Goal: Information Seeking & Learning: Learn about a topic

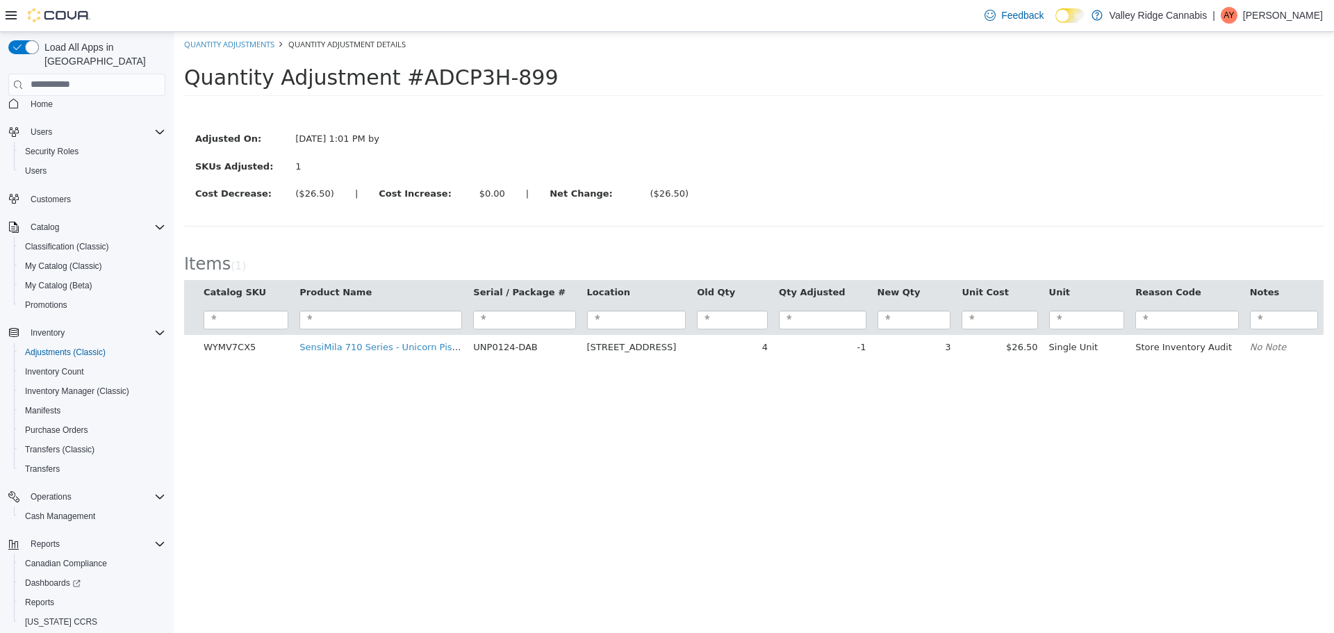
scroll to position [45, 0]
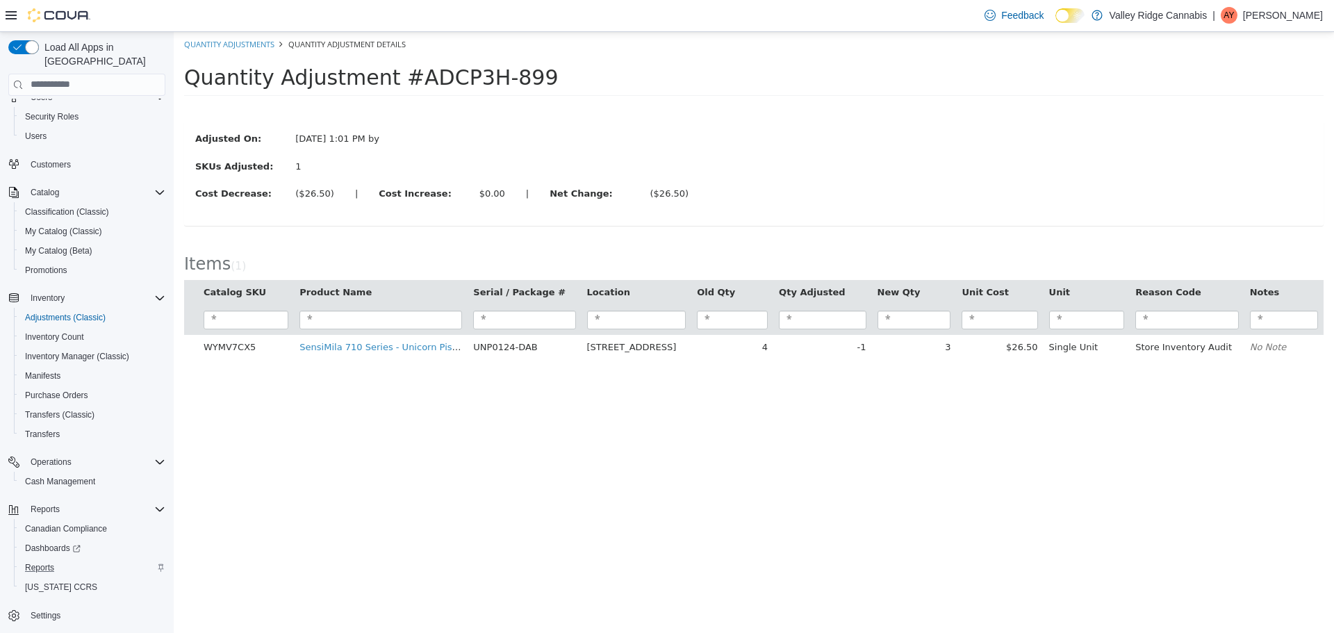
click at [64, 560] on div "Reports" at bounding box center [92, 567] width 146 height 17
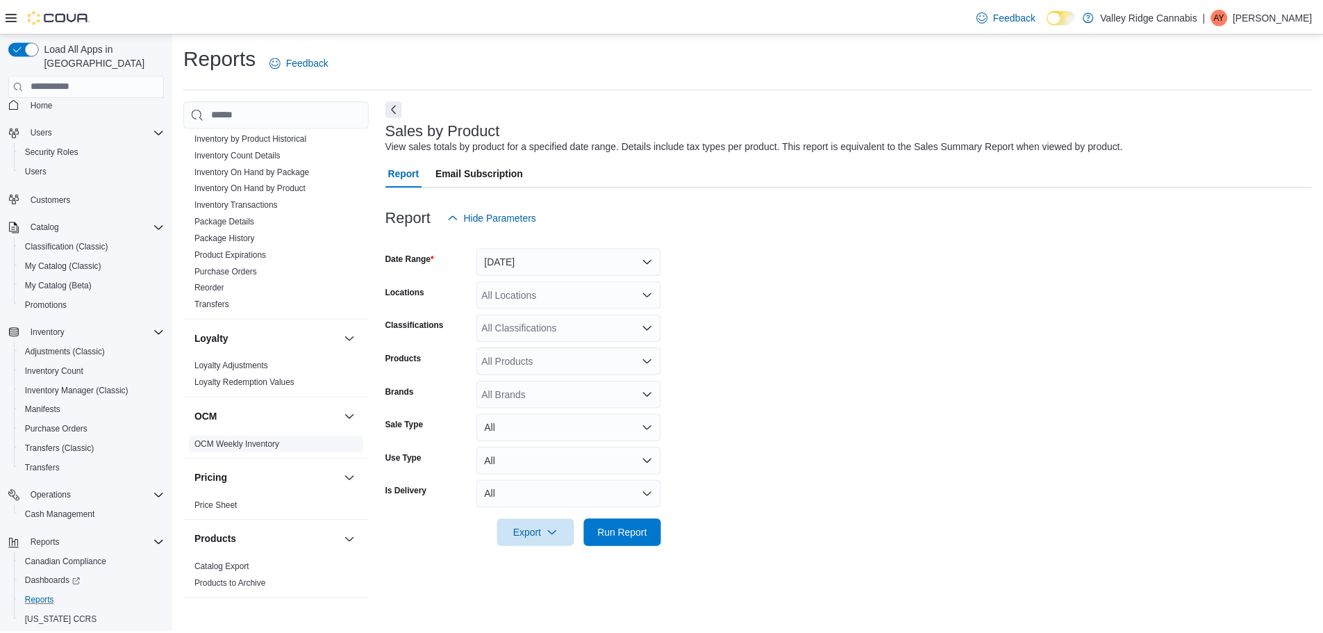
scroll to position [625, 0]
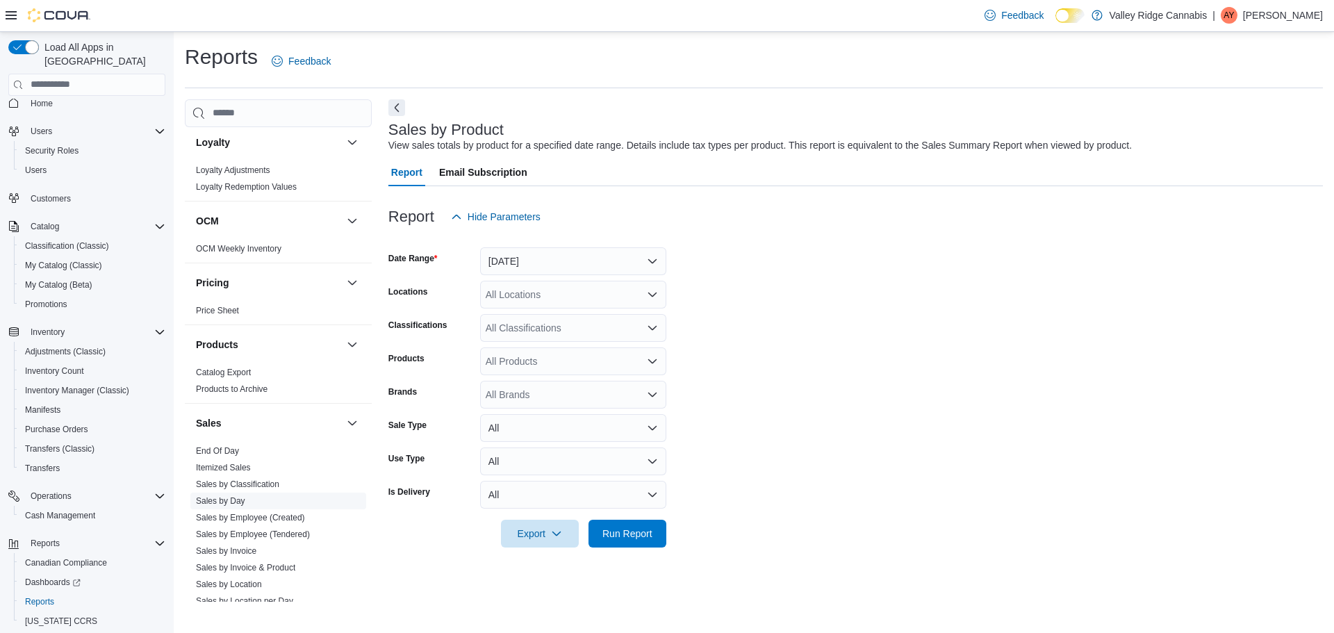
click at [231, 499] on link "Sales by Day" at bounding box center [220, 501] width 49 height 10
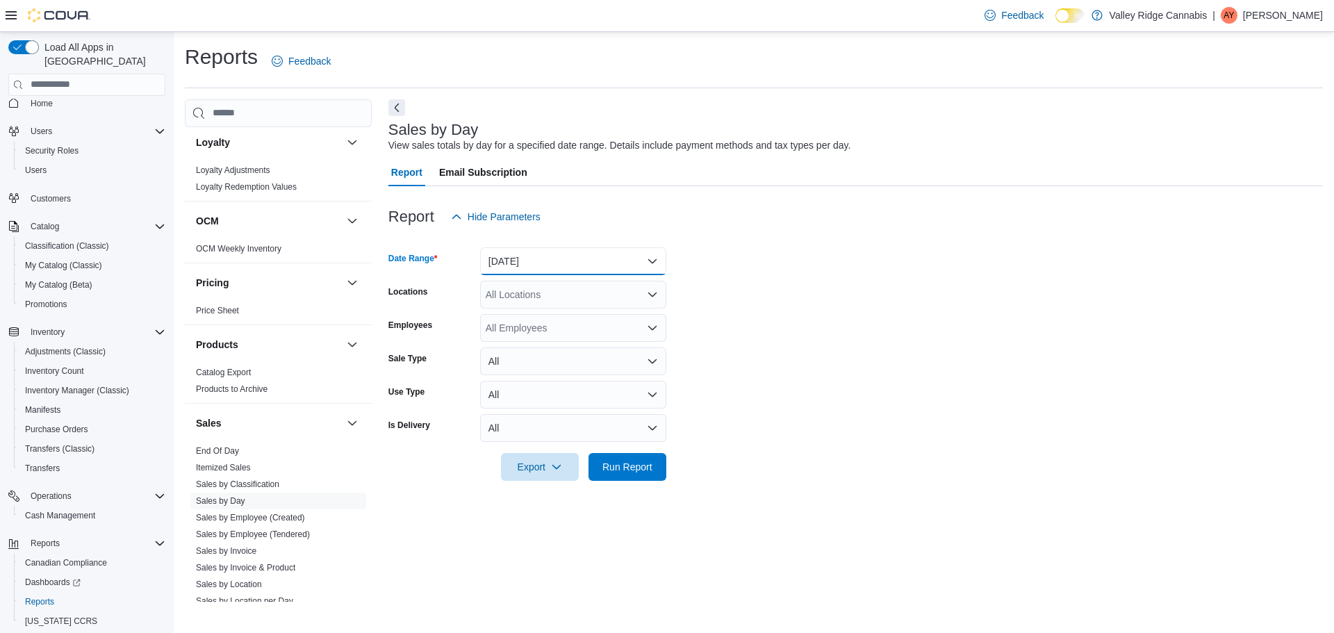
click at [610, 269] on button "[DATE]" at bounding box center [573, 261] width 186 height 28
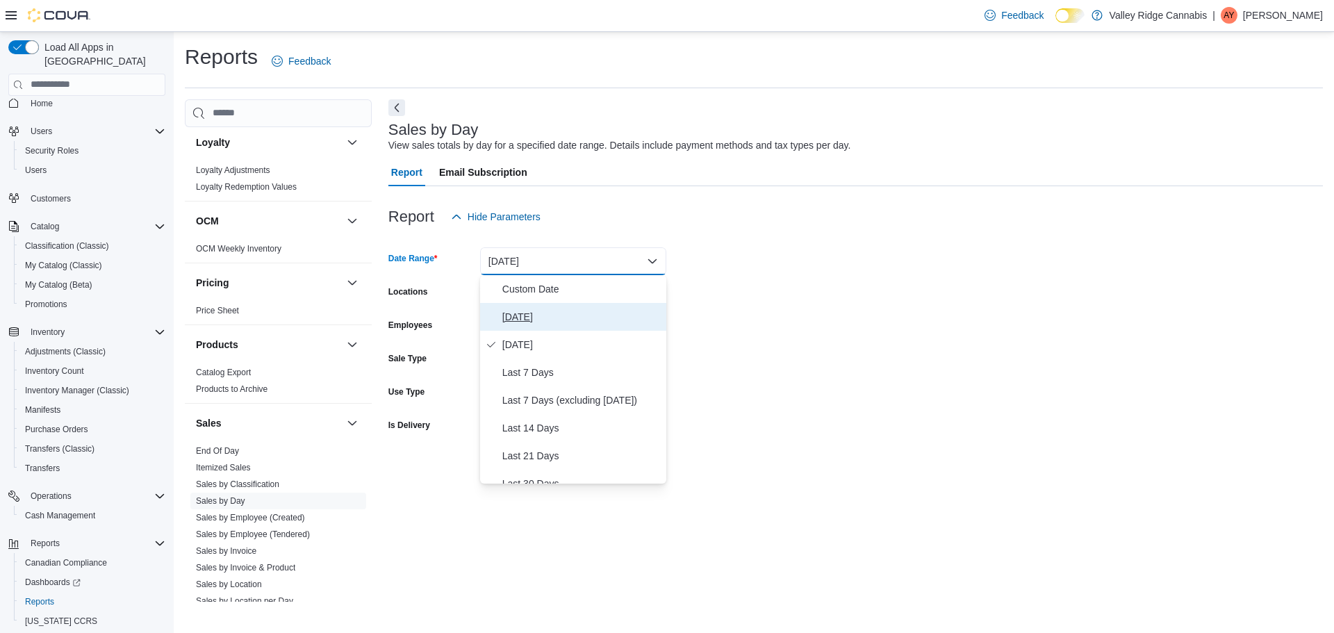
click at [595, 313] on span "[DATE]" at bounding box center [581, 316] width 158 height 17
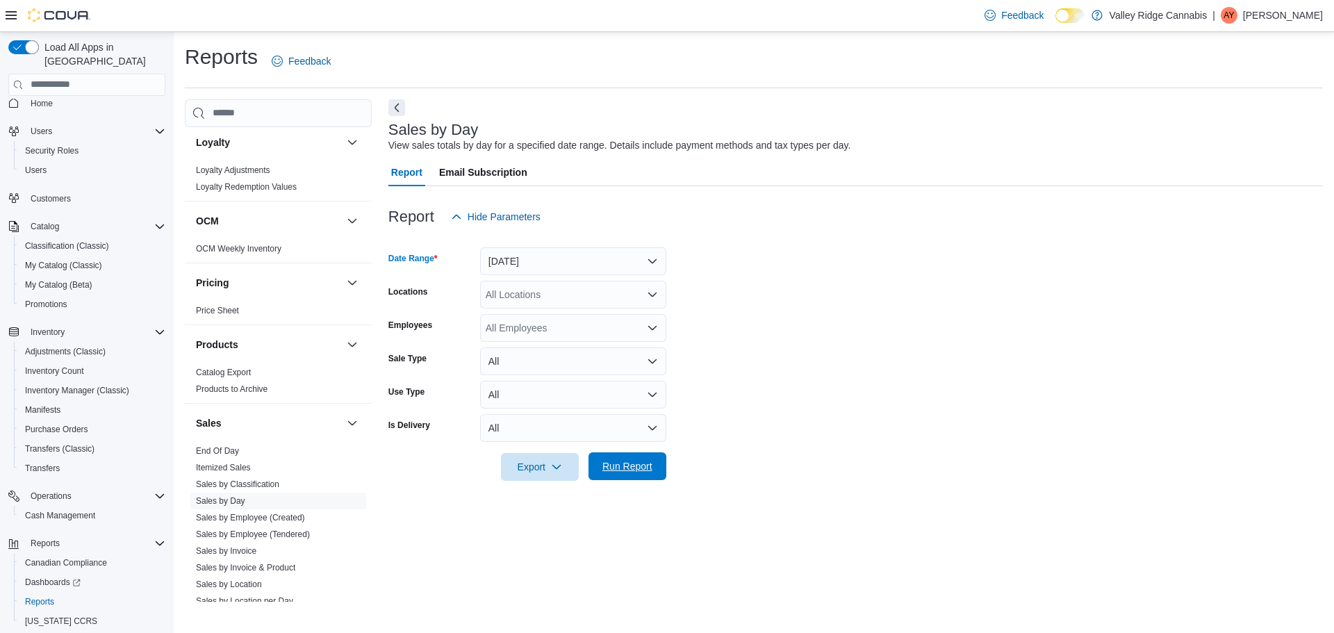
click at [617, 468] on span "Run Report" at bounding box center [627, 466] width 50 height 14
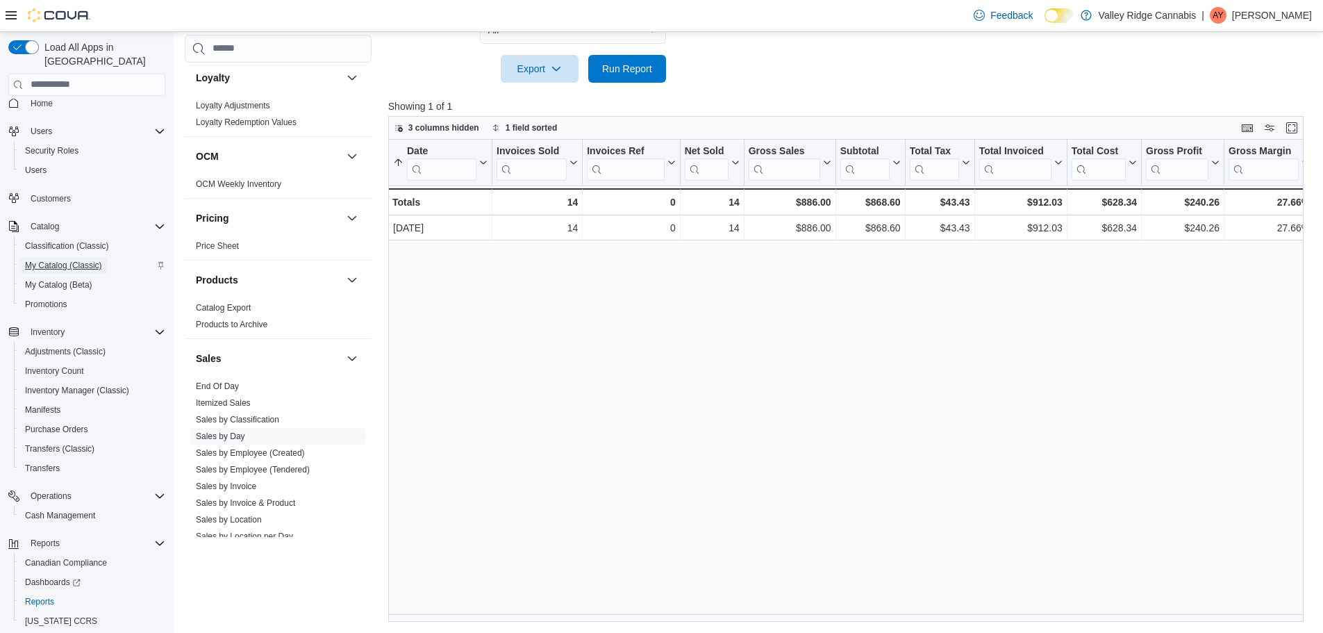
click at [57, 260] on span "My Catalog (Classic)" at bounding box center [63, 265] width 77 height 11
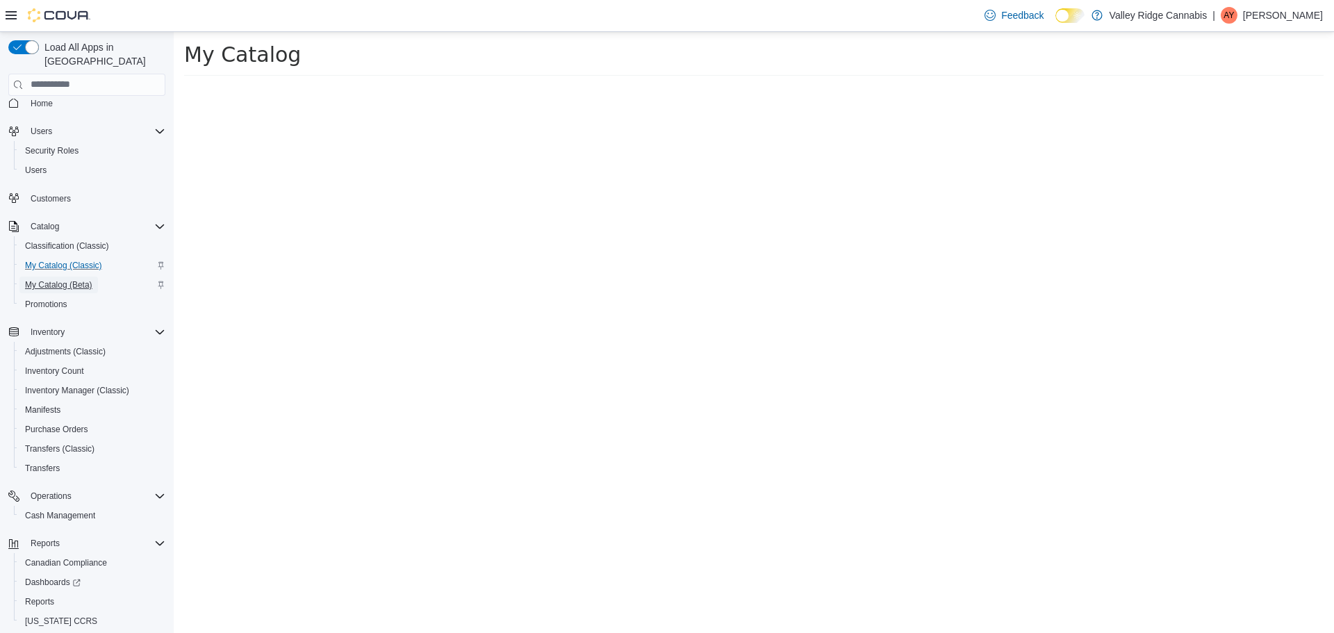
click at [76, 279] on span "My Catalog (Beta)" at bounding box center [58, 284] width 67 height 11
select select "**********"
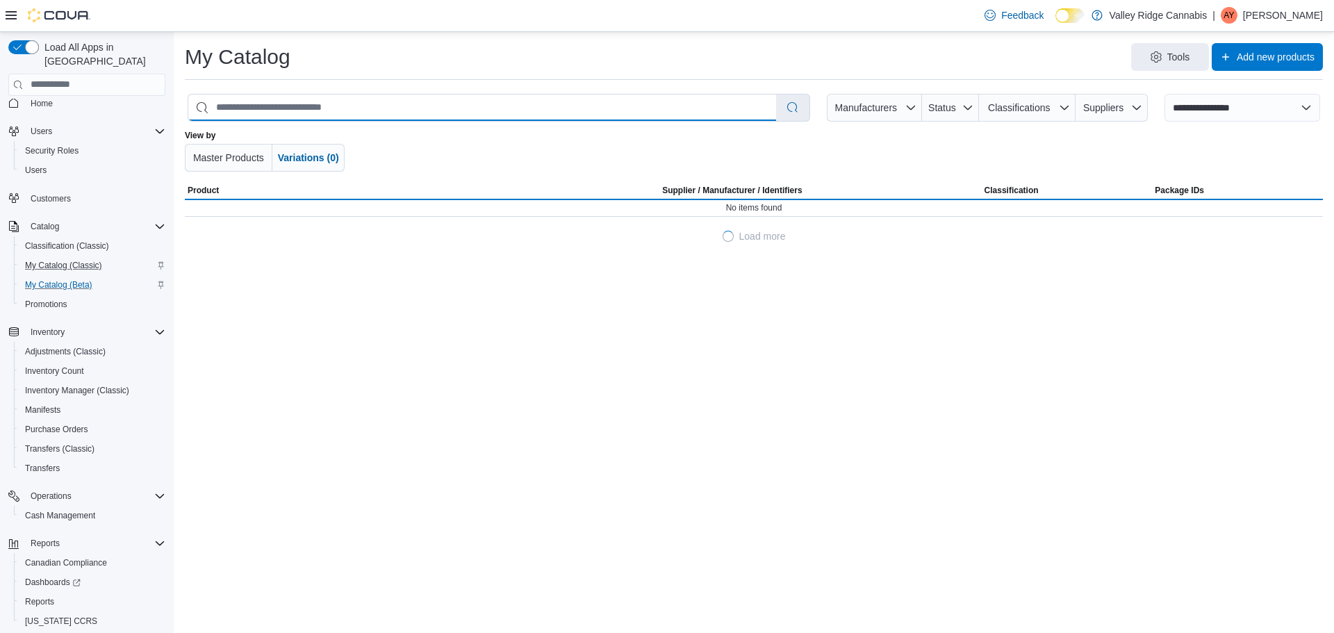
click at [301, 106] on input "search" at bounding box center [482, 107] width 588 height 26
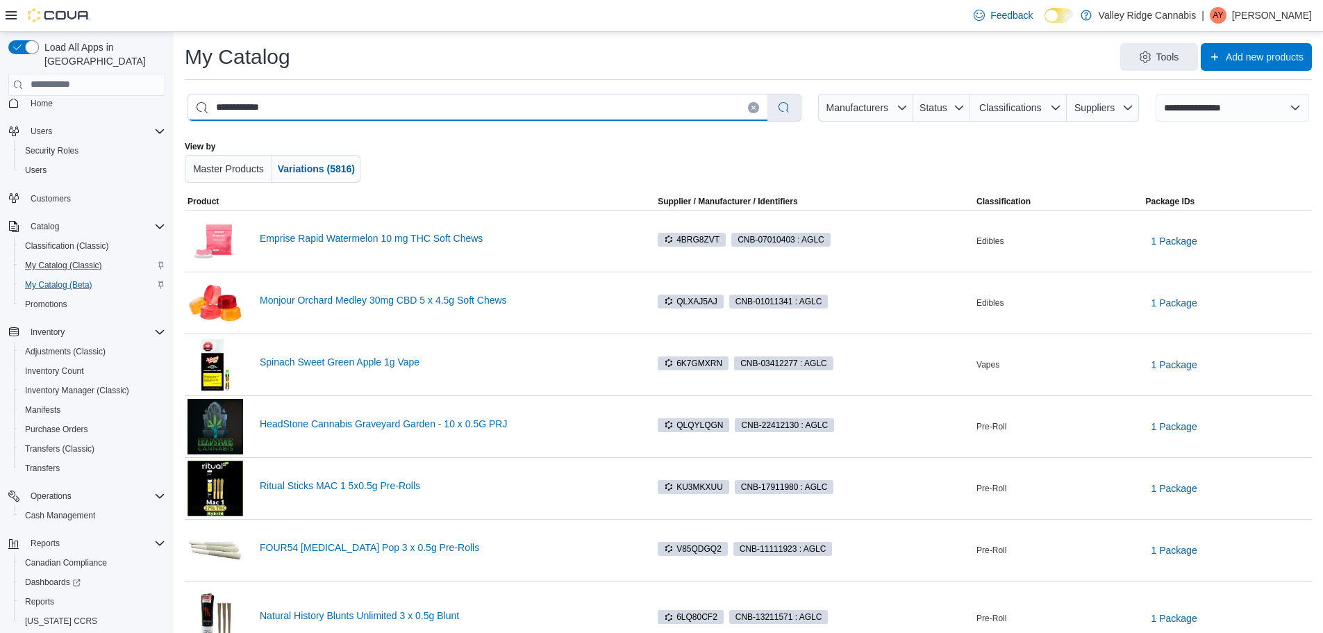
type input "**********"
select select "*********"
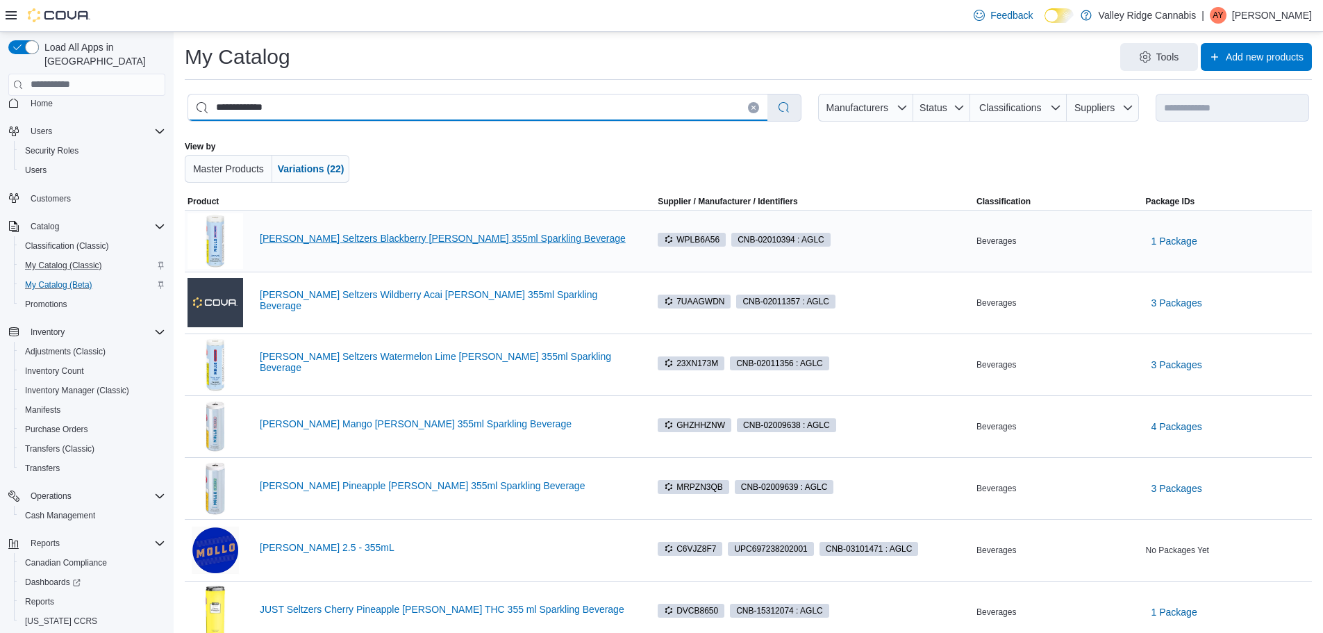
type input "**********"
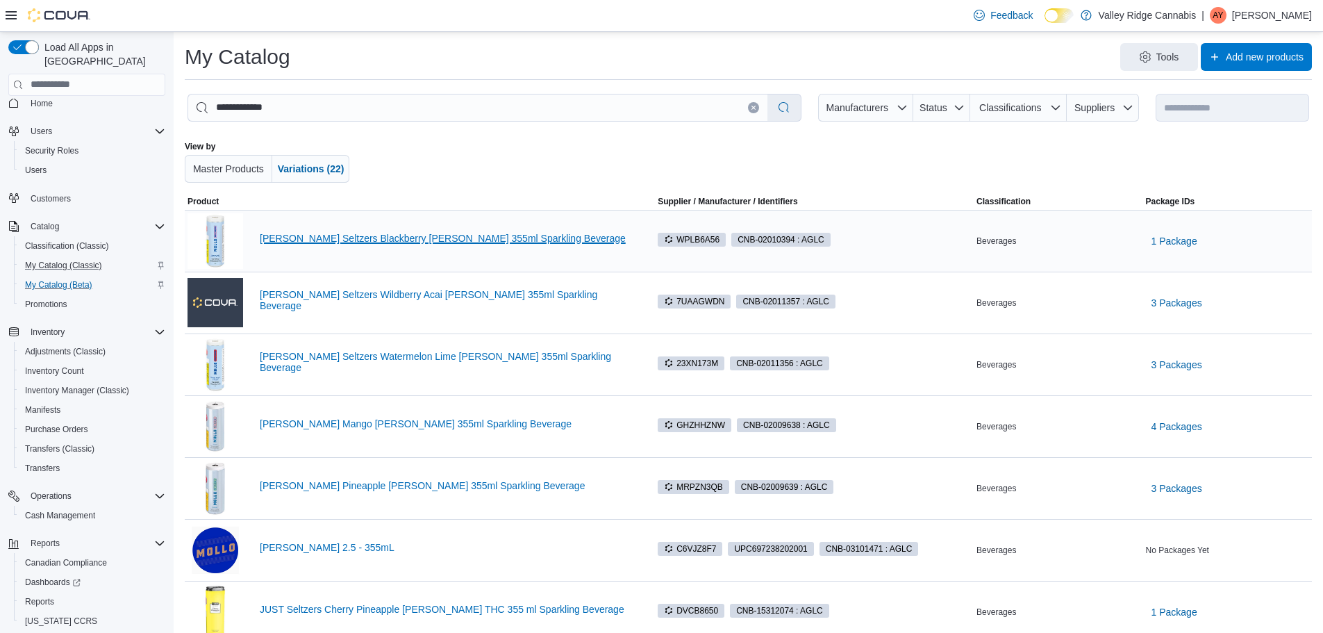
click at [442, 240] on link "[PERSON_NAME] Seltzers Blackberry [PERSON_NAME] 355ml Sparkling Beverage" at bounding box center [446, 238] width 373 height 11
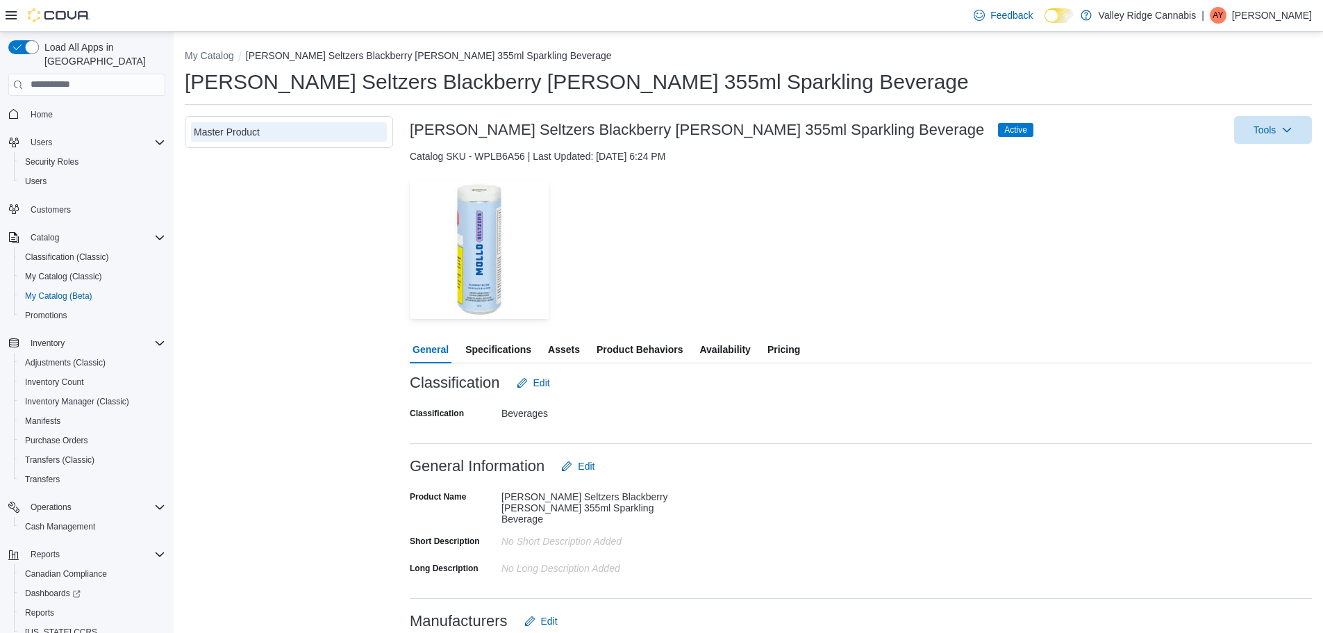
click at [770, 346] on span "Pricing" at bounding box center [784, 350] width 33 height 28
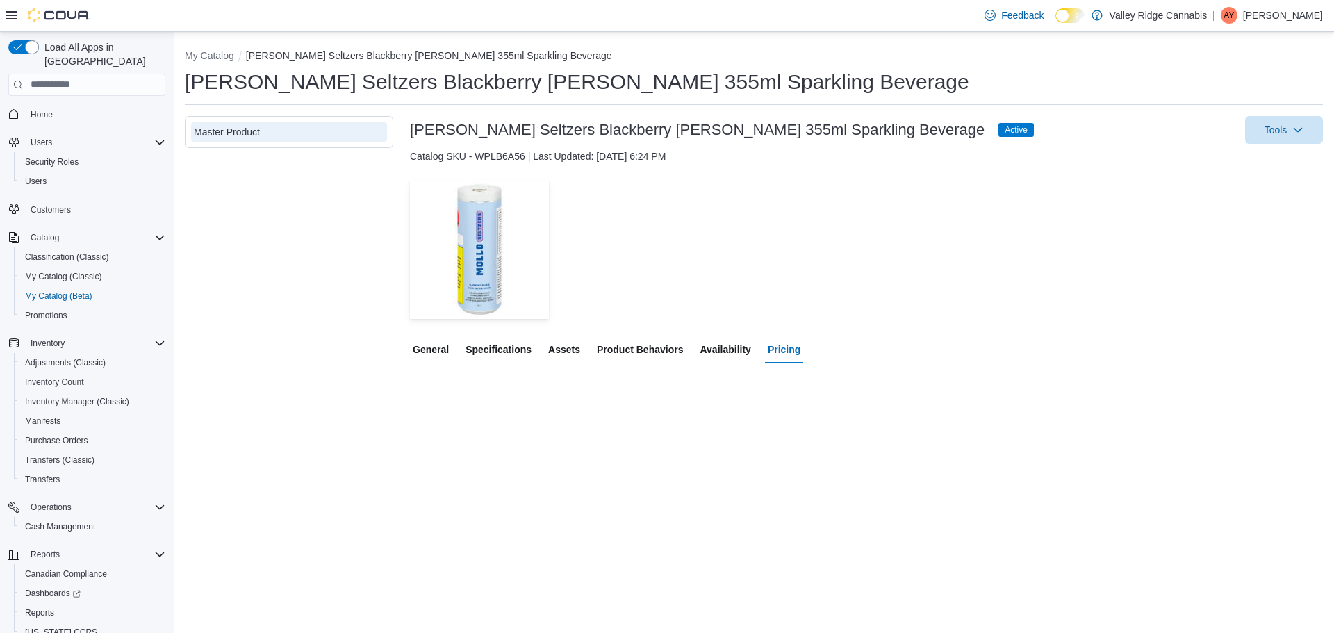
click at [738, 349] on span "Availability" at bounding box center [725, 350] width 51 height 28
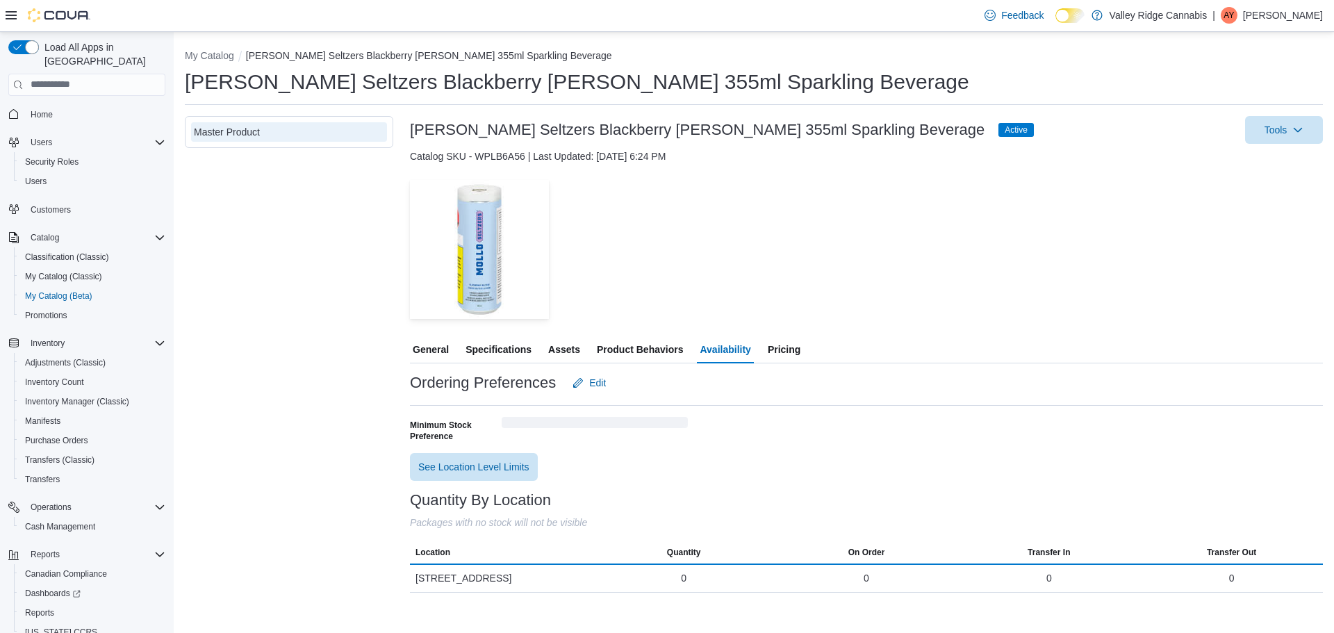
click at [809, 354] on div "General Specifications Assets Product Behaviors Availability Pricing" at bounding box center [866, 350] width 913 height 28
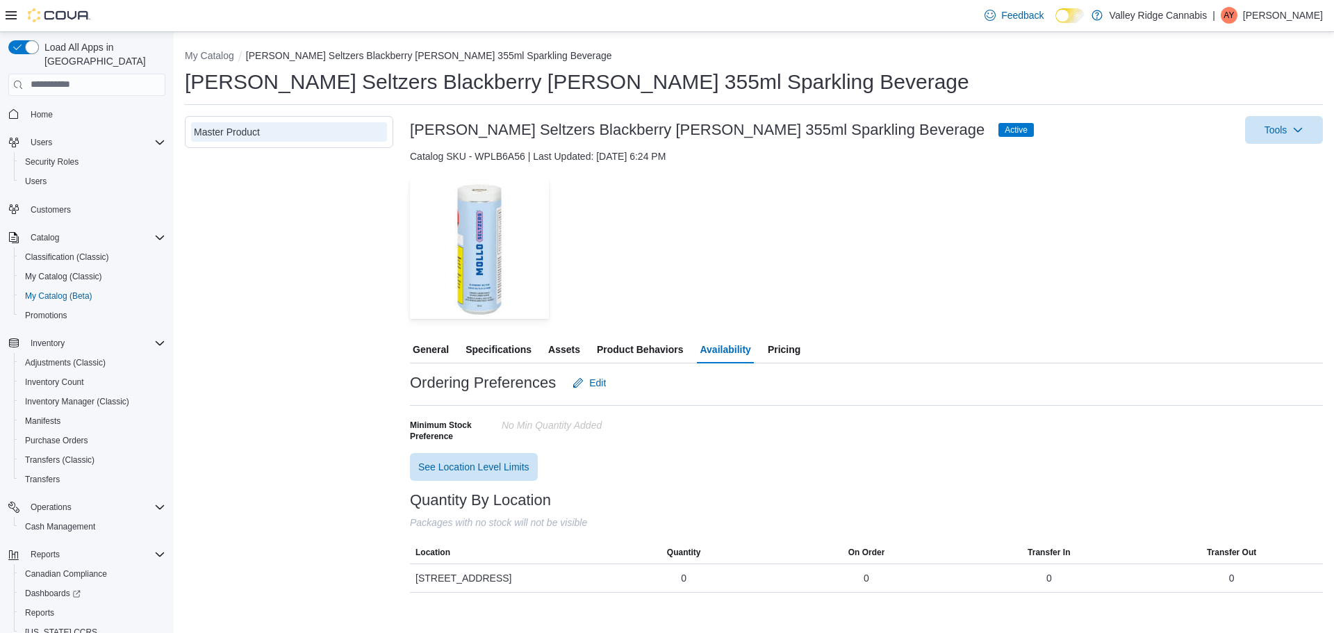
click at [789, 347] on span "Pricing" at bounding box center [784, 350] width 33 height 28
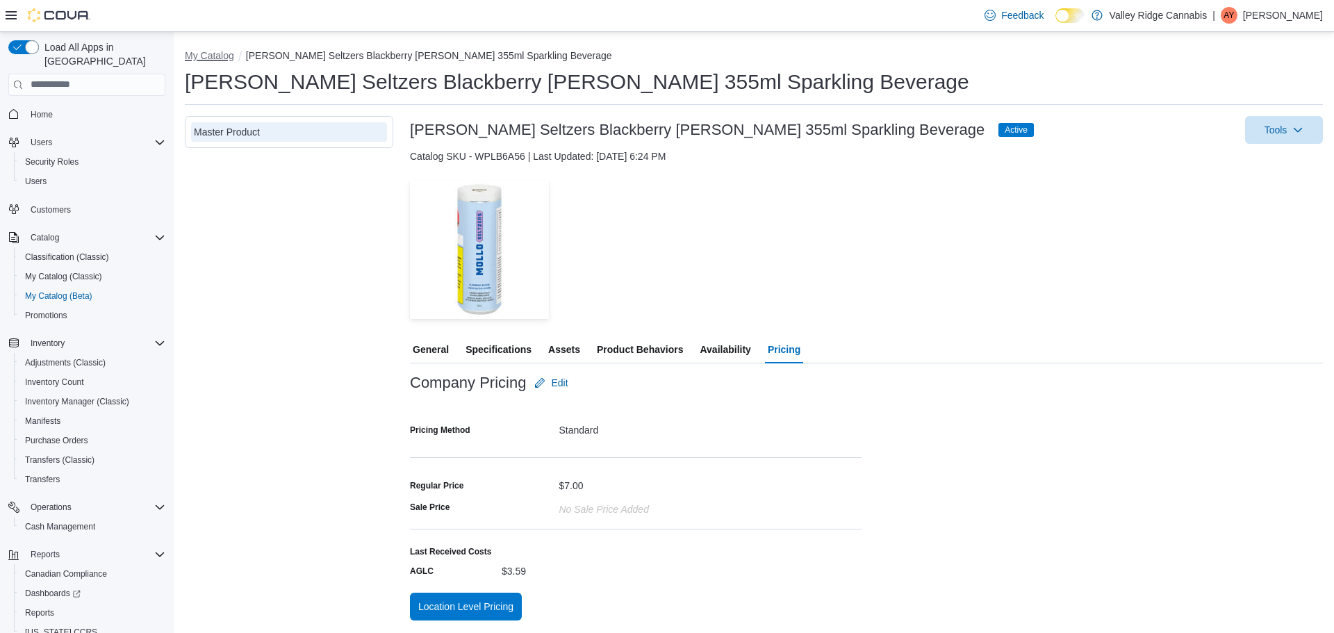
click at [206, 58] on button "My Catalog" at bounding box center [209, 55] width 49 height 11
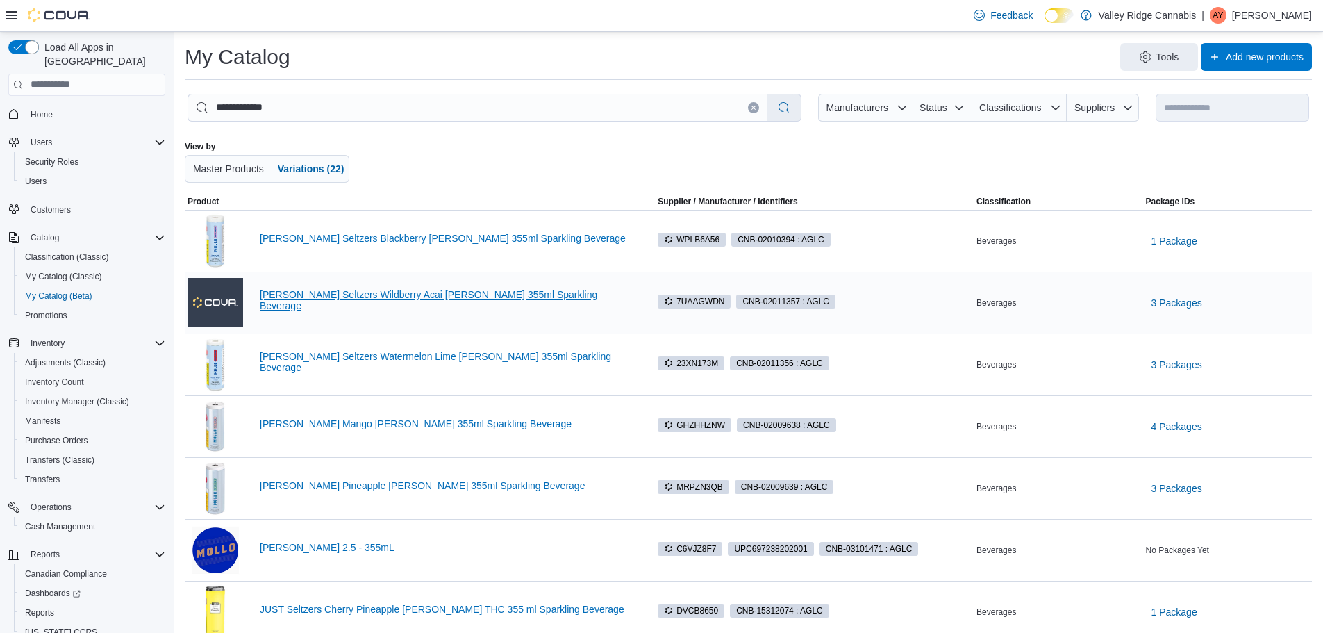
click at [486, 301] on link "[PERSON_NAME] Seltzers Wildberry Acai [PERSON_NAME] 355ml Sparkling Beverage" at bounding box center [446, 300] width 373 height 22
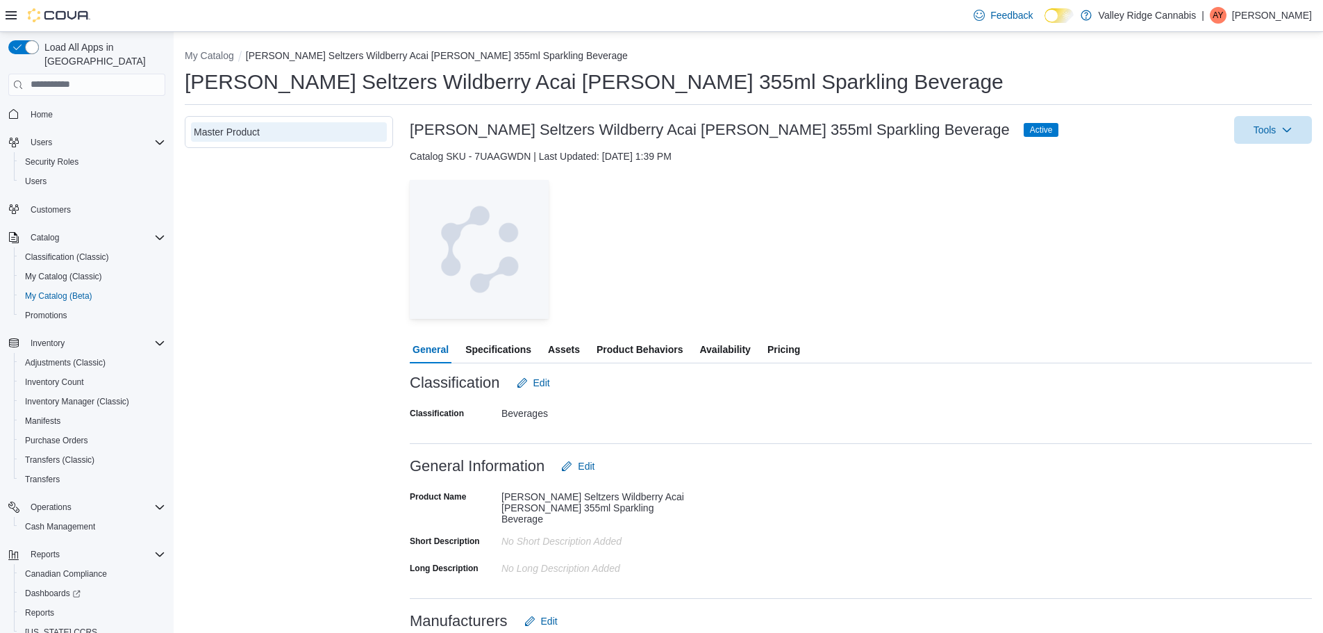
click at [802, 352] on button "Pricing" at bounding box center [784, 350] width 38 height 28
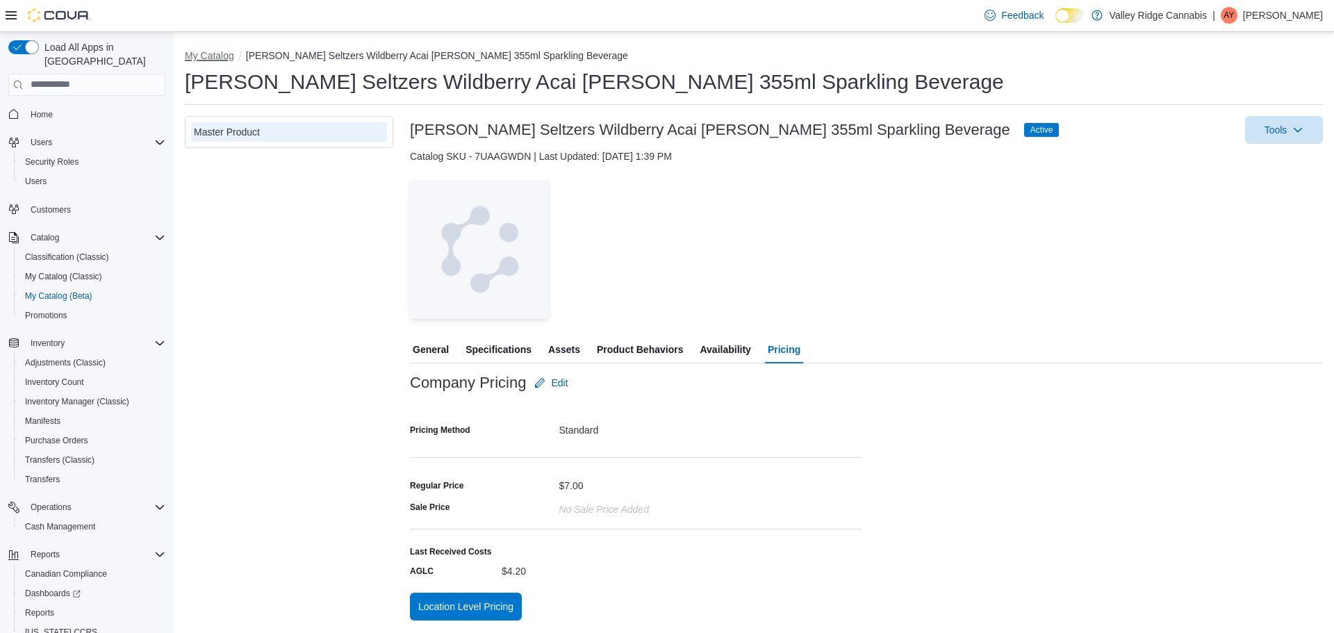
click at [217, 57] on button "My Catalog" at bounding box center [209, 55] width 49 height 11
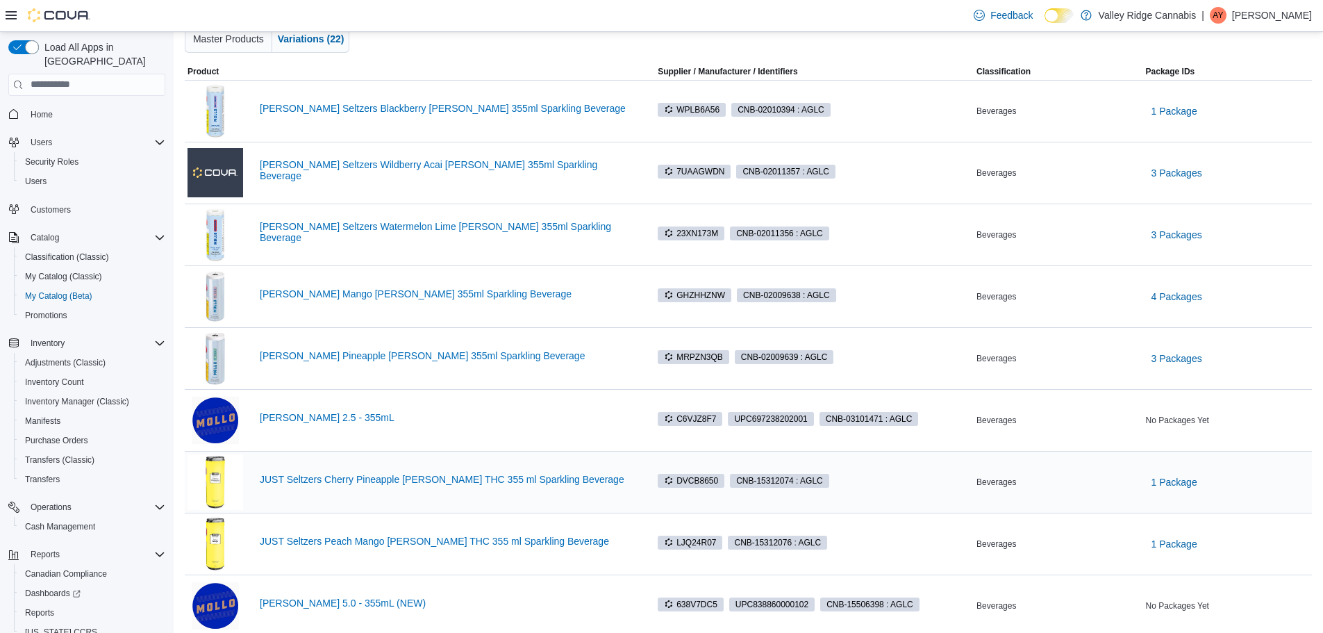
scroll to position [139, 0]
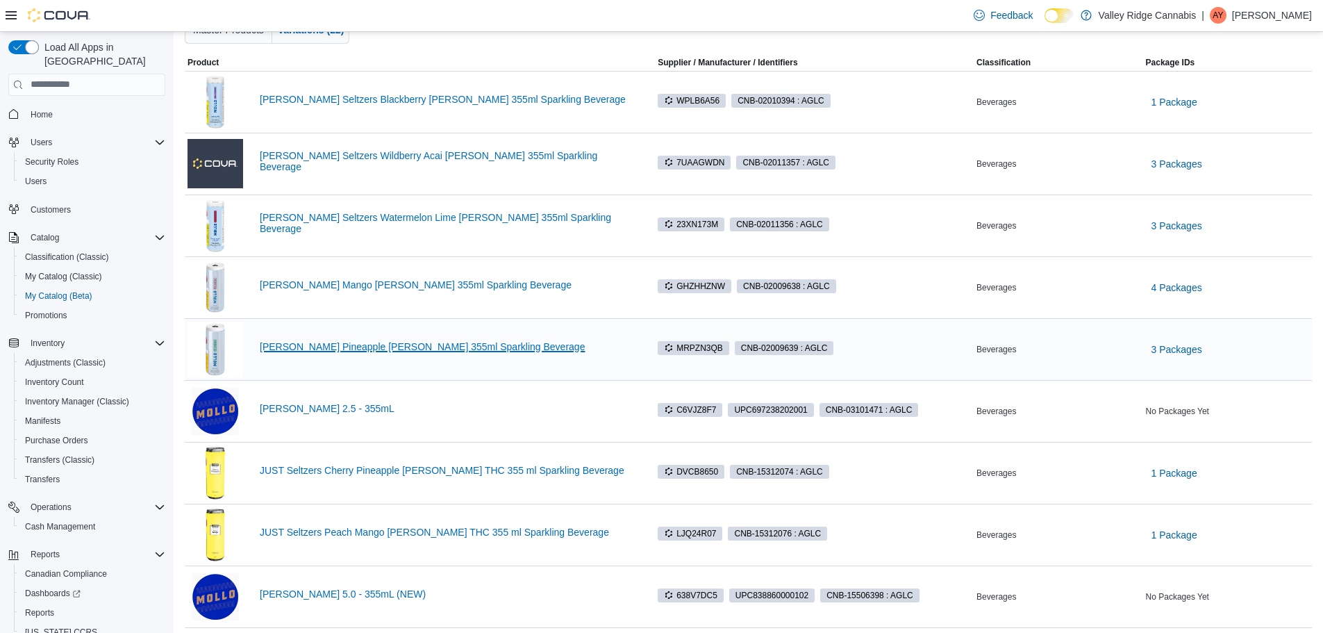
click at [358, 344] on link "[PERSON_NAME] Pineapple [PERSON_NAME] 355ml Sparkling Beverage" at bounding box center [446, 346] width 373 height 11
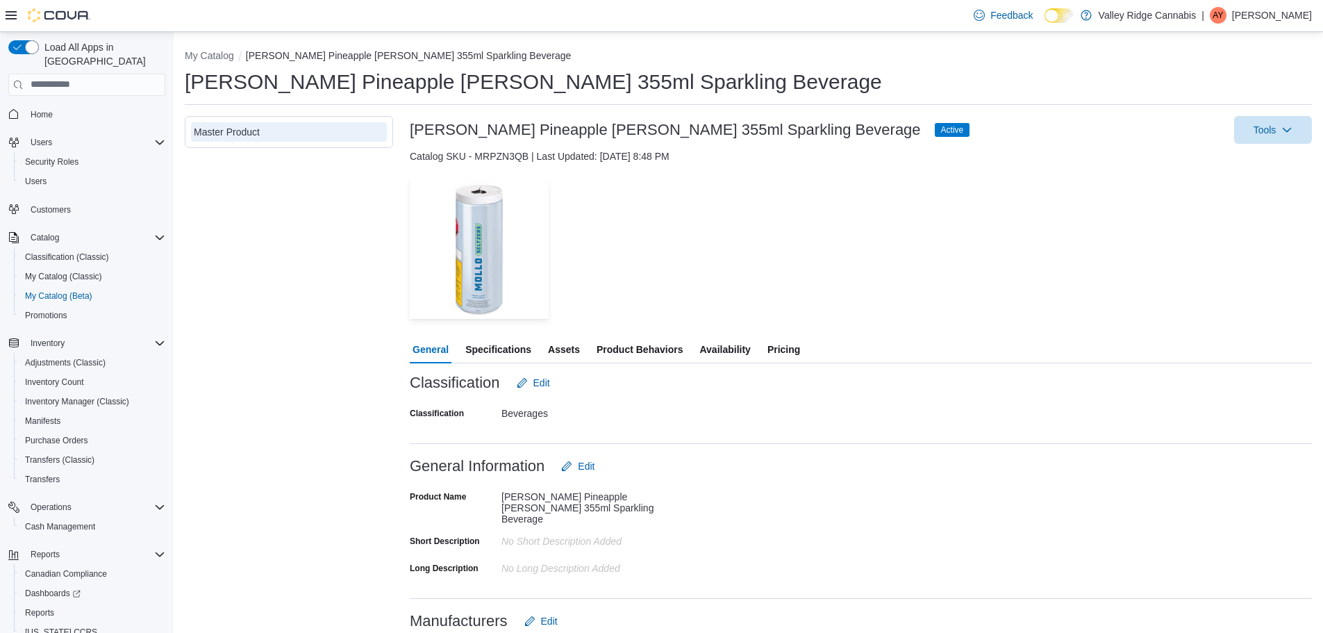
click at [773, 349] on span "Pricing" at bounding box center [784, 350] width 33 height 28
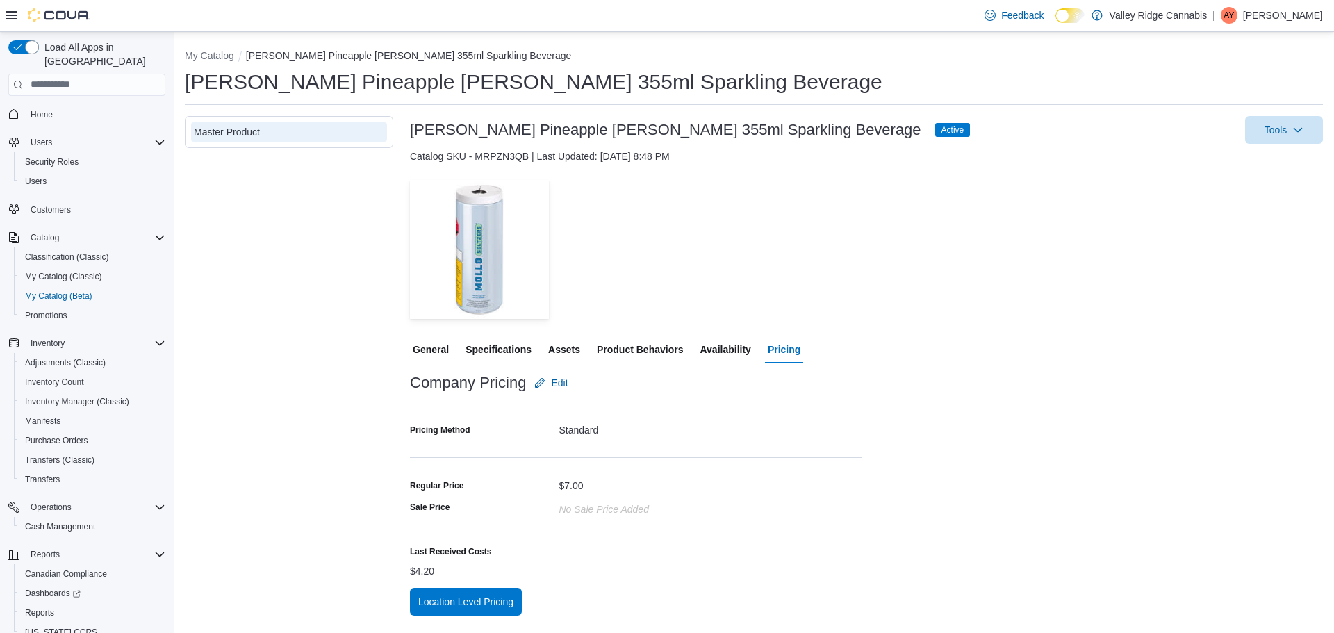
click at [815, 547] on form "Company Pricing Edit Pricing Method Standard Regular Price $7.00 Sale Price No …" at bounding box center [636, 478] width 452 height 219
click at [61, 604] on div "Reports" at bounding box center [92, 612] width 146 height 17
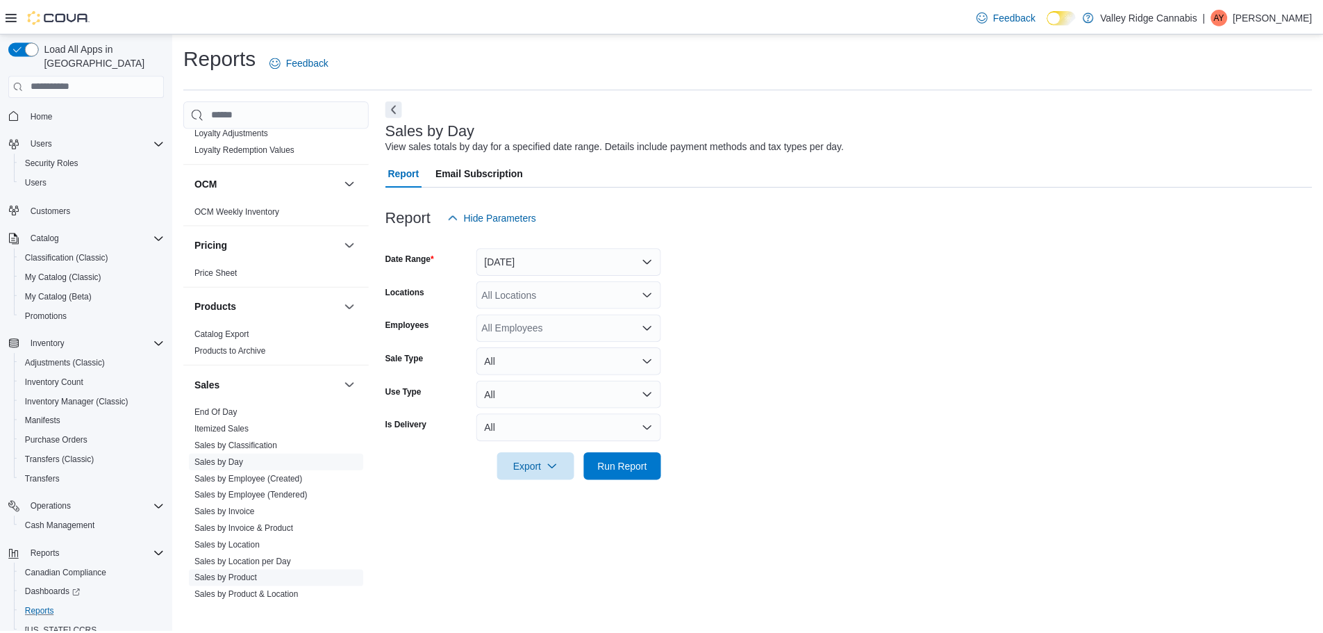
scroll to position [764, 0]
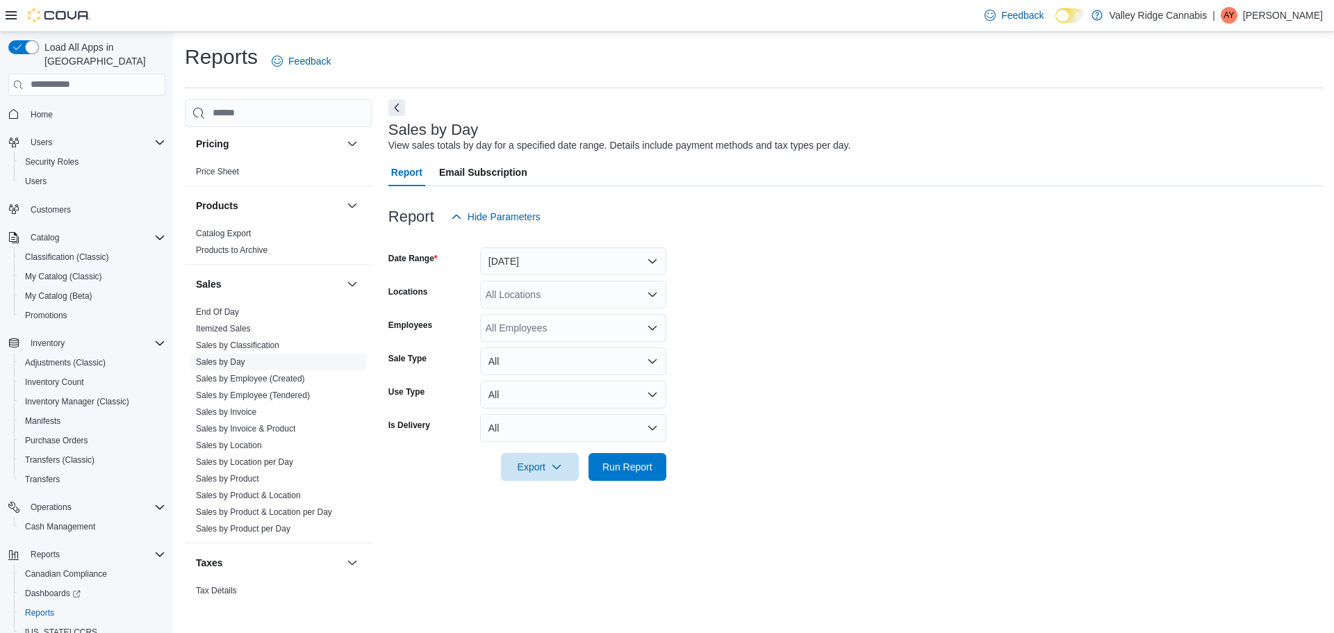
click at [234, 362] on link "Sales by Day" at bounding box center [220, 362] width 49 height 10
click at [613, 258] on button "[DATE]" at bounding box center [573, 261] width 186 height 28
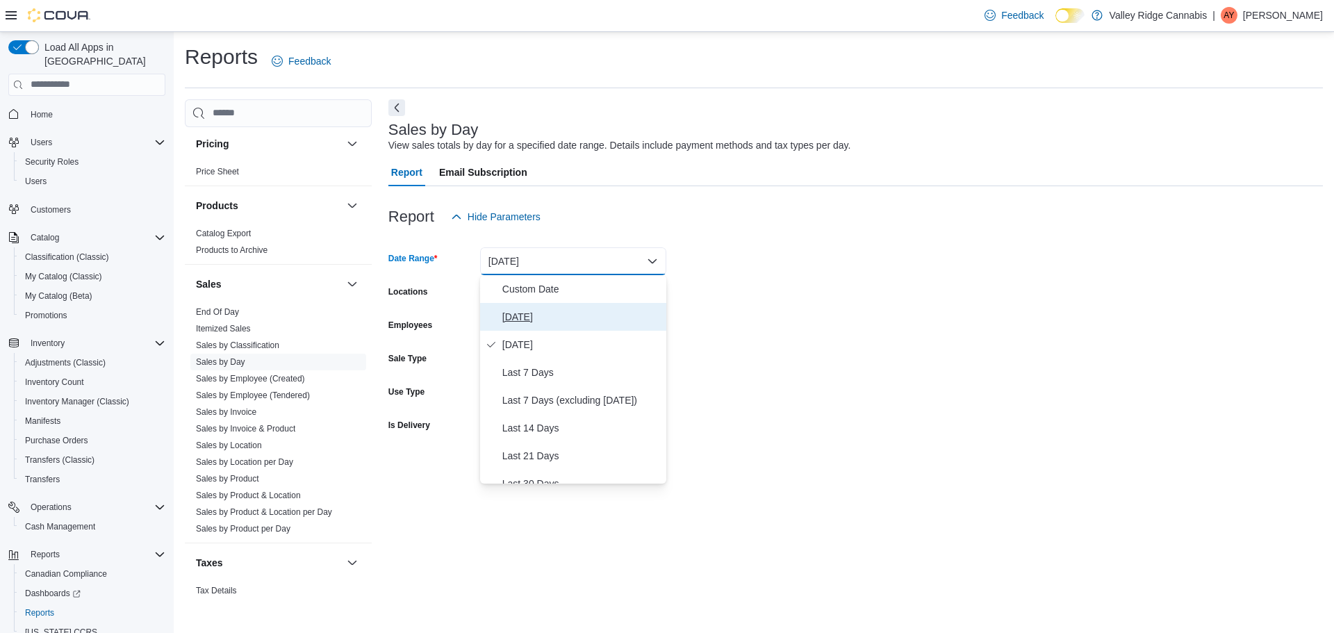
click at [584, 312] on span "[DATE]" at bounding box center [581, 316] width 158 height 17
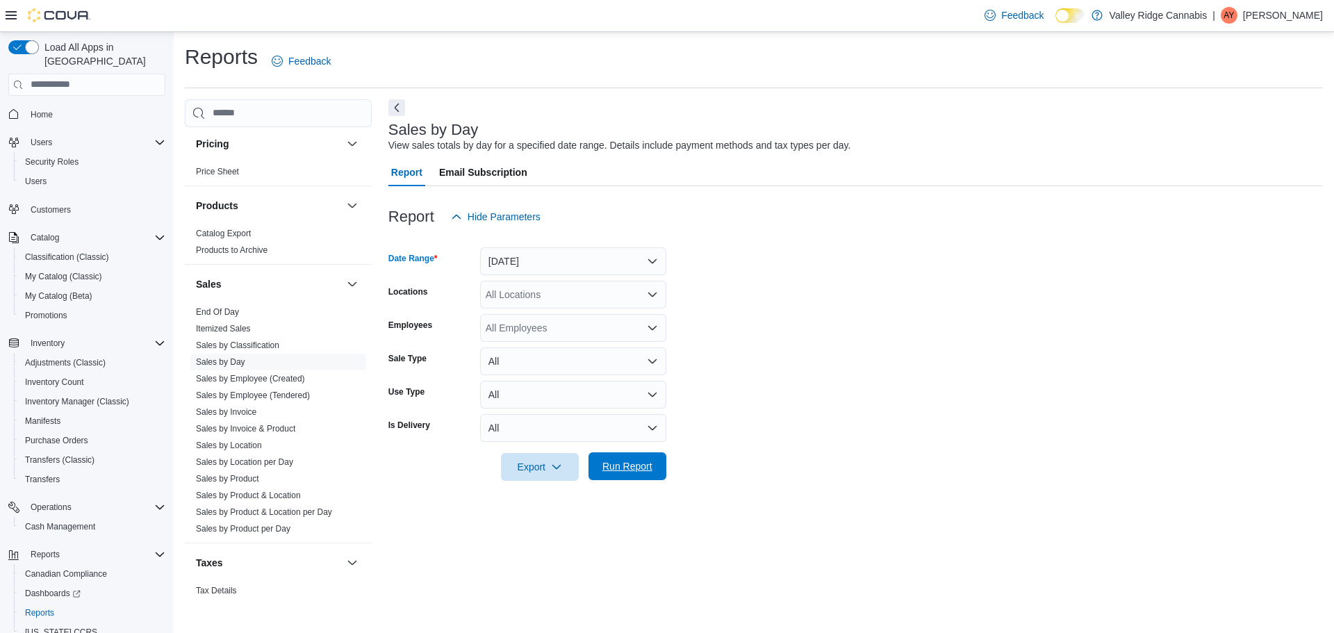
click at [622, 480] on div "Export Run Report" at bounding box center [527, 467] width 278 height 28
click at [626, 461] on span "Run Report" at bounding box center [627, 466] width 50 height 14
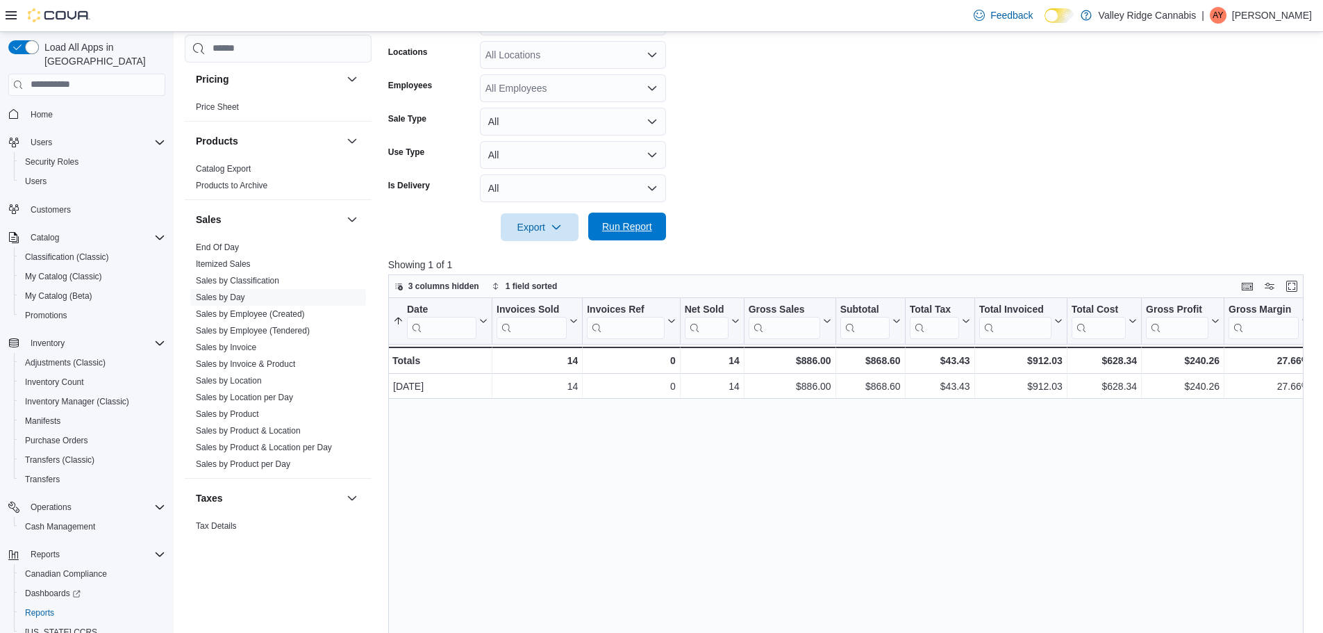
scroll to position [278, 0]
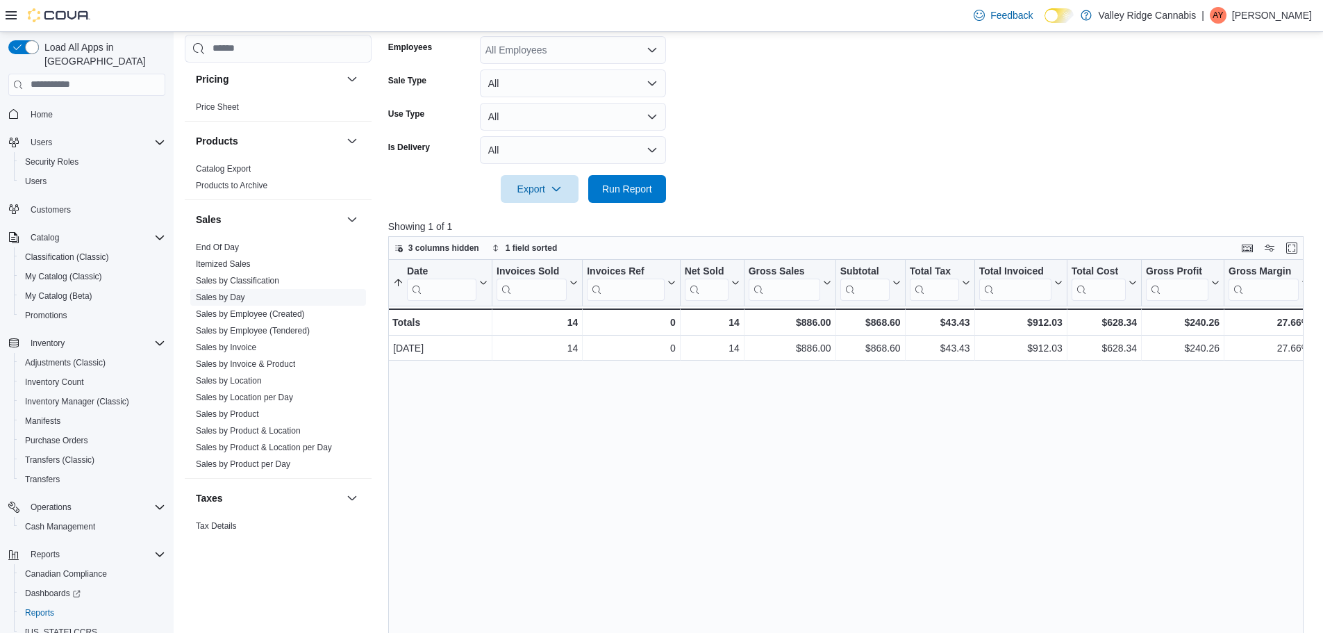
click at [228, 297] on link "Sales by Day" at bounding box center [220, 297] width 49 height 10
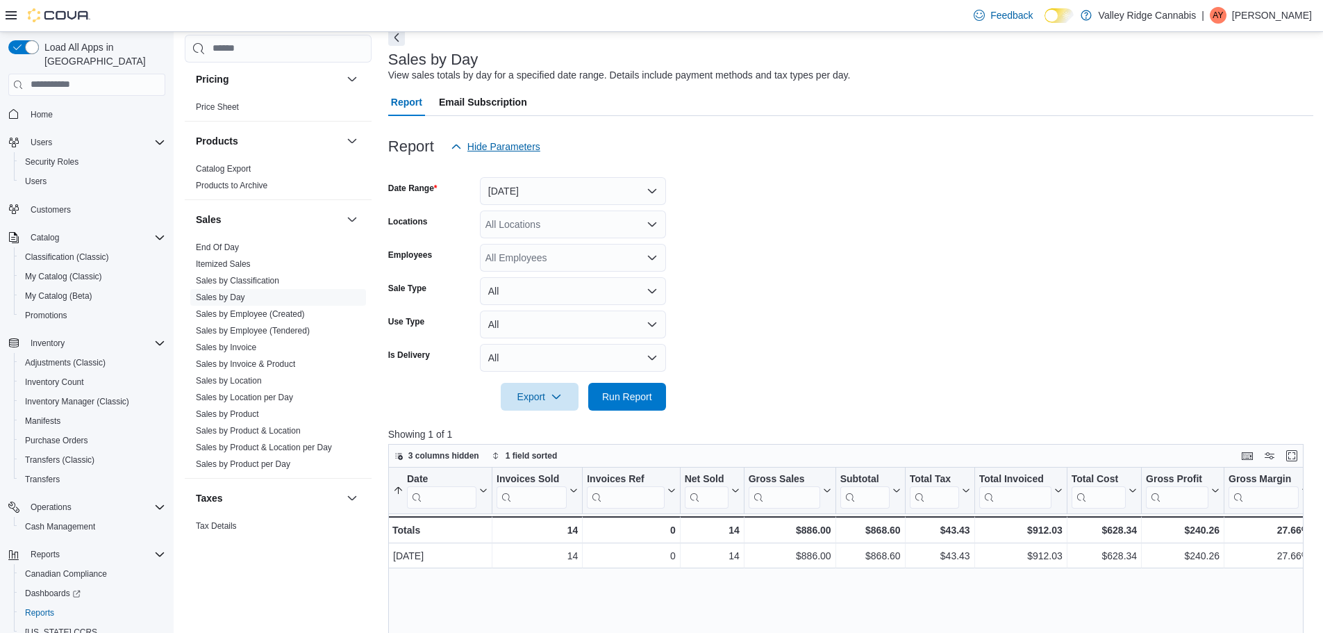
scroll to position [69, 0]
click at [630, 403] on span "Run Report" at bounding box center [627, 397] width 50 height 14
